Goal: Navigation & Orientation: Find specific page/section

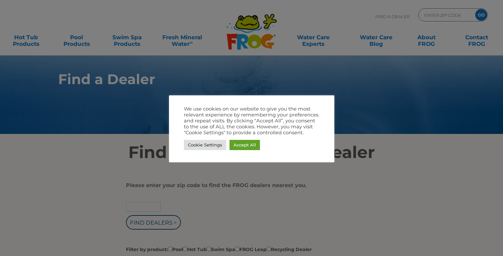
type input "Zip Code"
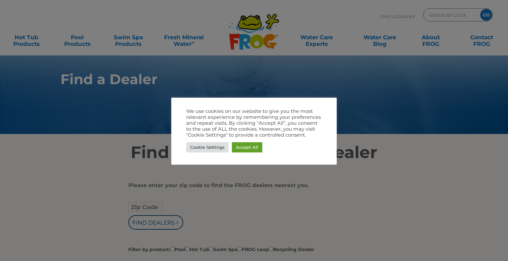
click at [250, 159] on div "We use cookies on our website to give you the most relevant experience by remem…" at bounding box center [253, 131] width 165 height 67
click at [250, 145] on link "Accept All" at bounding box center [247, 147] width 30 height 10
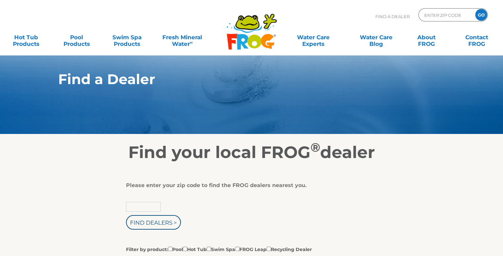
click at [146, 208] on input "text" at bounding box center [143, 207] width 35 height 10
type input "15001"
click at [147, 219] on input "Find Dealers >" at bounding box center [153, 222] width 55 height 15
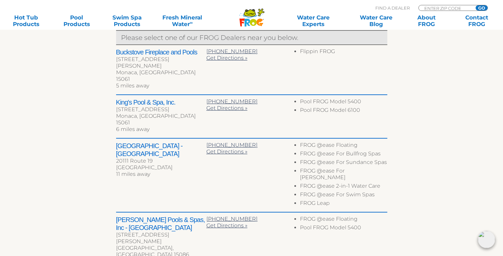
scroll to position [217, 0]
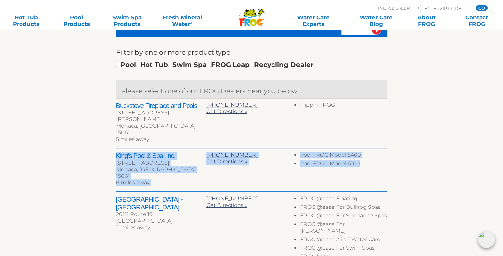
drag, startPoint x: 116, startPoint y: 144, endPoint x: 397, endPoint y: 152, distance: 280.4
click at [397, 152] on div "To navigate the map with touch gestures double-tap and hold your finger on the …" at bounding box center [251, 182] width 406 height 475
drag, startPoint x: 369, startPoint y: 152, endPoint x: 109, endPoint y: 142, distance: 260.9
click at [109, 142] on div "To navigate the map with touch gestures double-tap and hold your finger on the …" at bounding box center [251, 182] width 406 height 475
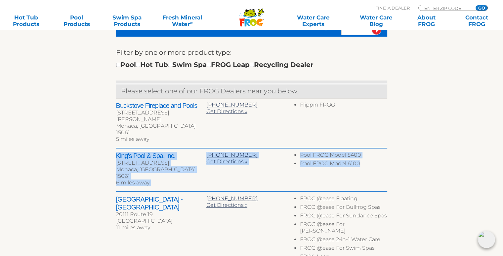
click at [109, 142] on div "To navigate the map with touch gestures double-tap and hold your finger on the …" at bounding box center [251, 182] width 406 height 475
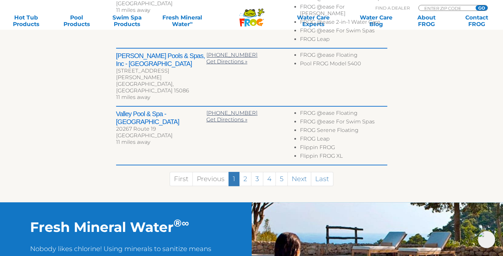
scroll to position [435, 0]
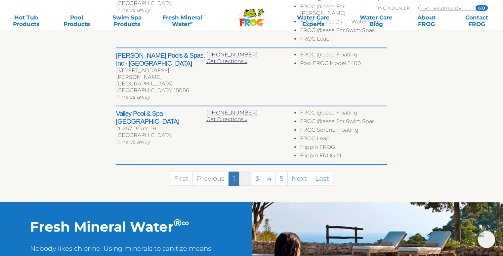
click at [244, 172] on link "2" at bounding box center [245, 179] width 12 height 14
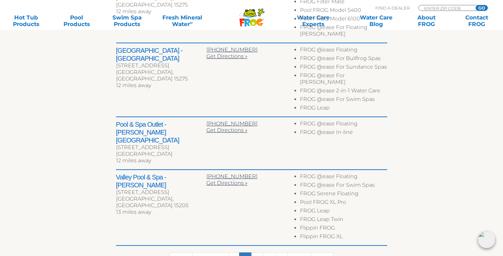
scroll to position [414, 0]
click at [256, 252] on link "3" at bounding box center [257, 259] width 12 height 14
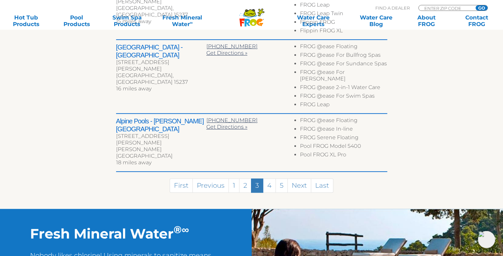
scroll to position [470, 0]
